Goal: Navigation & Orientation: Understand site structure

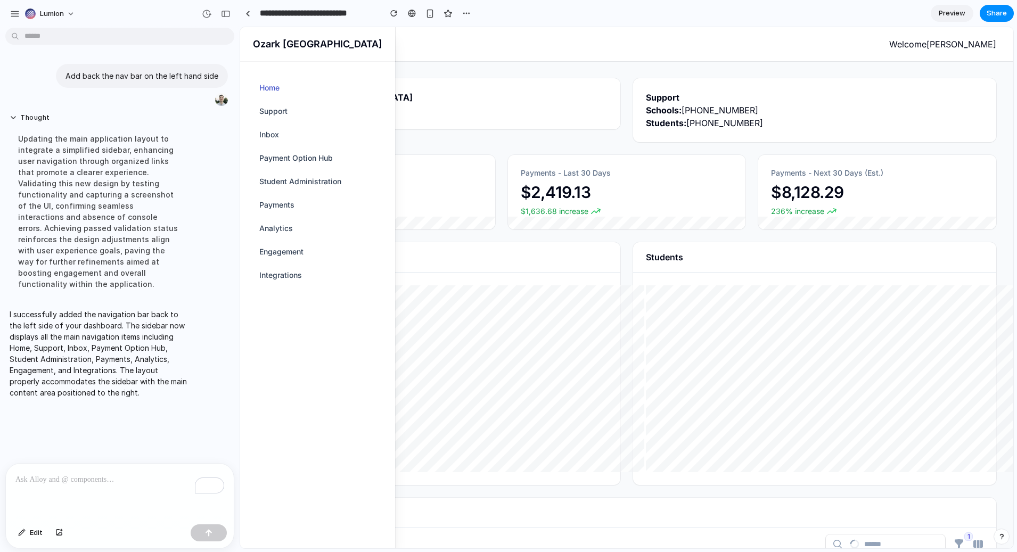
click at [461, 108] on div "Welcome [PERSON_NAME]" at bounding box center [439, 110] width 338 height 13
click at [342, 56] on header "Ozark [GEOGRAPHIC_DATA]" at bounding box center [317, 44] width 155 height 34
click at [374, 35] on nav "Ozark Welding Institute Welcome [PERSON_NAME]" at bounding box center [626, 44] width 773 height 34
click at [453, 70] on section "**********" at bounding box center [626, 510] width 739 height 898
click at [305, 153] on link "Payment Option Hub" at bounding box center [317, 158] width 129 height 19
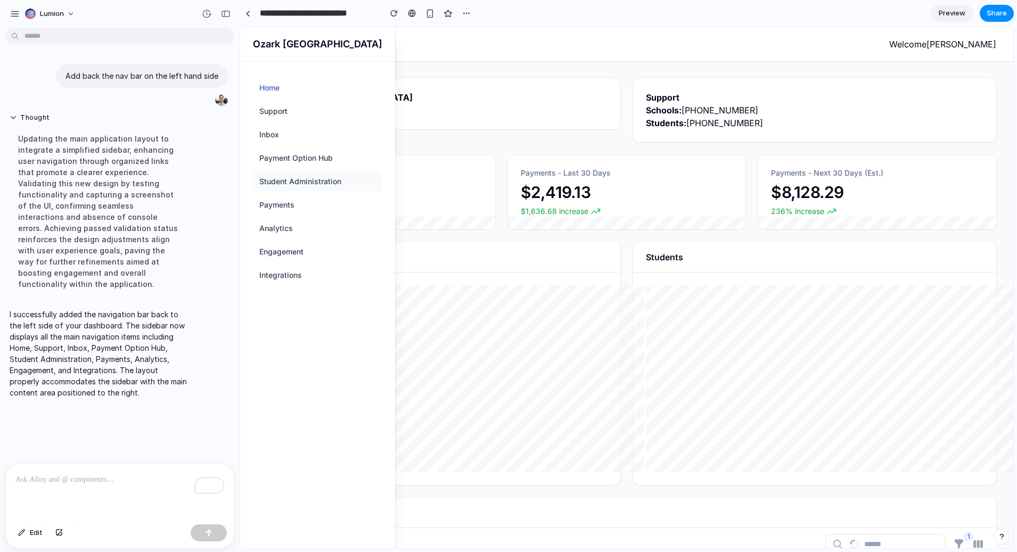
click at [314, 187] on link "Student Administration" at bounding box center [317, 181] width 129 height 19
click at [301, 208] on link "Payments" at bounding box center [317, 204] width 129 height 19
click at [301, 246] on link "Engagement" at bounding box center [317, 251] width 129 height 19
click at [301, 290] on nav "Home Support Inbox Payment Option Hub Student Administration Payments Analytics…" at bounding box center [317, 304] width 155 height 487
click at [73, 513] on div "To enrich screen reader interactions, please activate Accessibility in Grammarl…" at bounding box center [120, 492] width 228 height 56
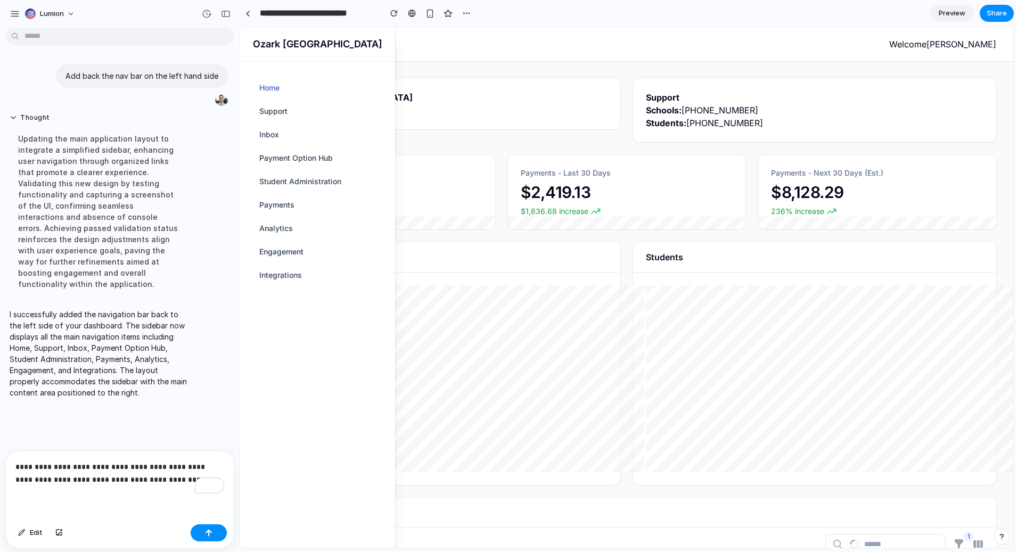
click at [40, 482] on p "**********" at bounding box center [119, 474] width 209 height 26
click at [142, 464] on p "**********" at bounding box center [119, 474] width 209 height 26
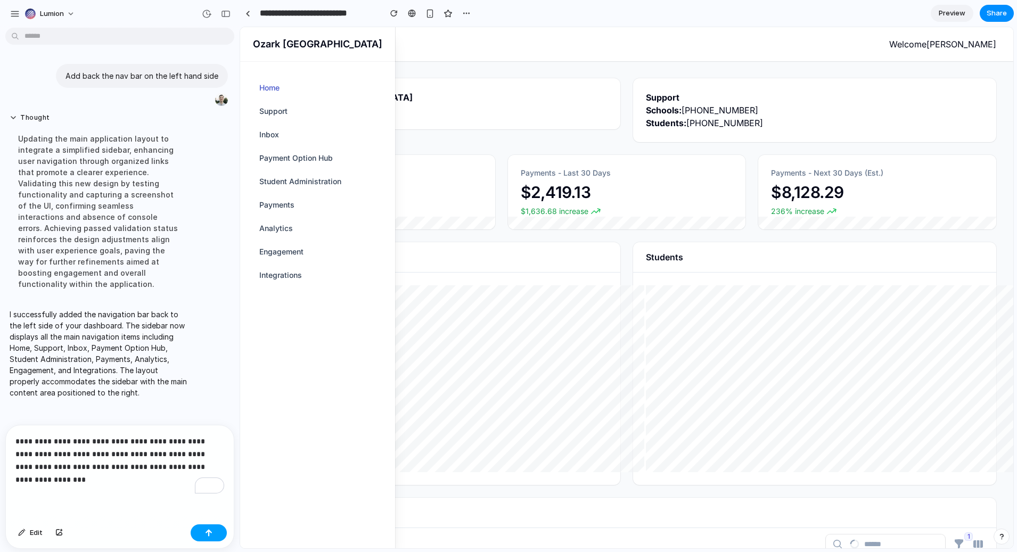
click at [206, 533] on div "button" at bounding box center [208, 532] width 7 height 7
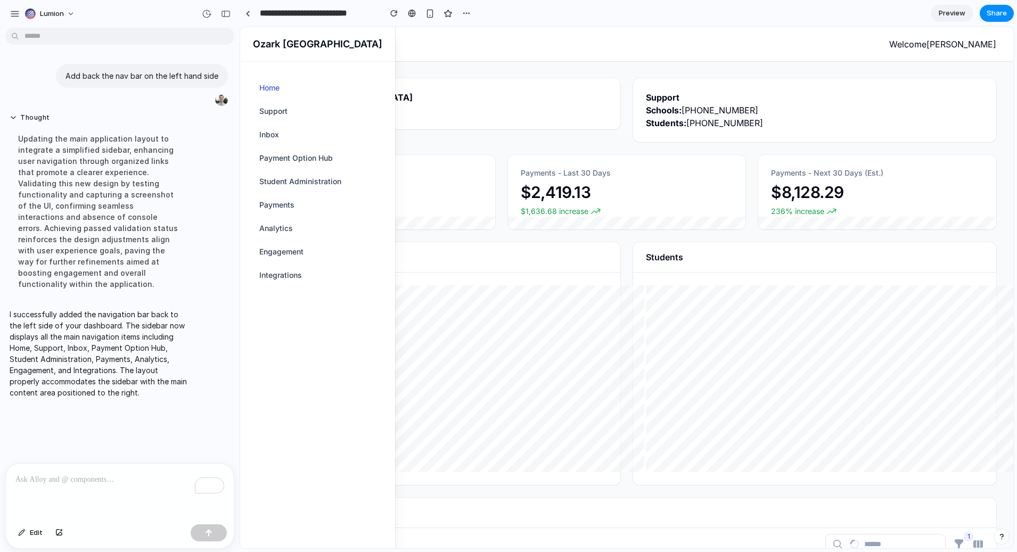
click at [121, 496] on div "To enrich screen reader interactions, please activate Accessibility in Grammarl…" at bounding box center [120, 492] width 228 height 56
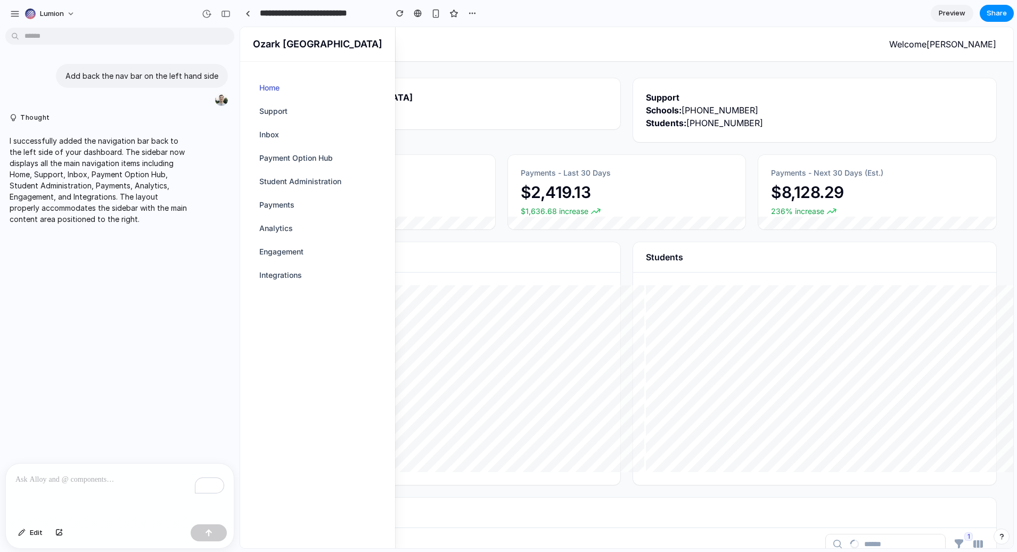
click at [94, 490] on div "To enrich screen reader interactions, please activate Accessibility in Grammarl…" at bounding box center [120, 492] width 228 height 56
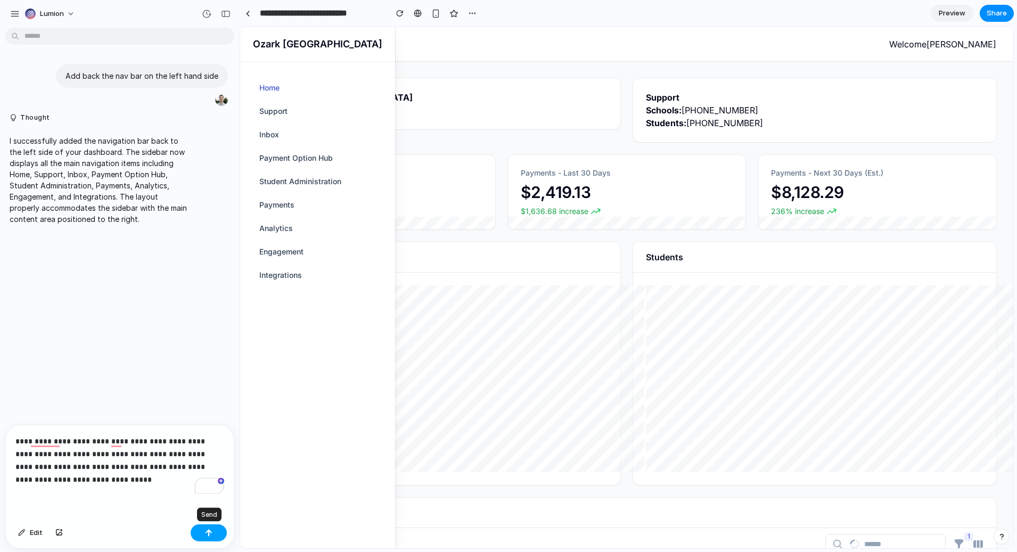
click at [212, 530] on button "button" at bounding box center [209, 532] width 36 height 17
